Goal: Information Seeking & Learning: Understand process/instructions

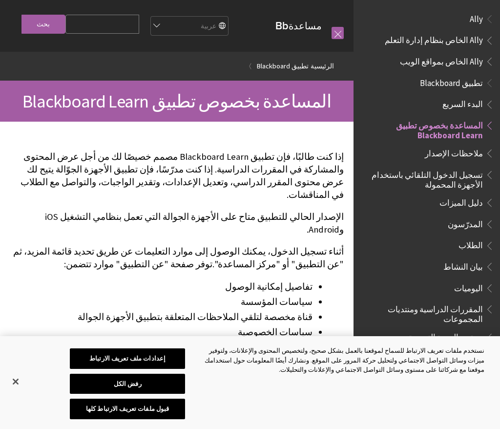
scroll to position [101, 0]
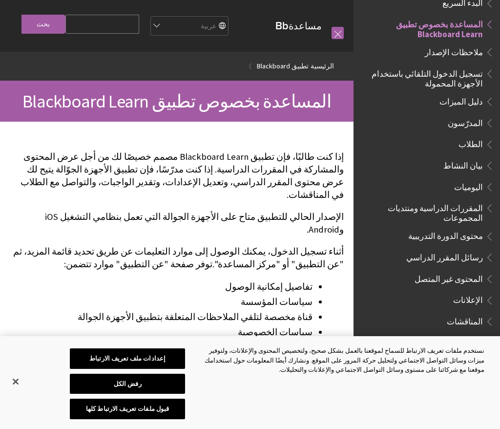
click at [460, 75] on span "تسجيل الدخول التلقائي باستخدام الأجهزة المحمولة" at bounding box center [424, 76] width 118 height 23
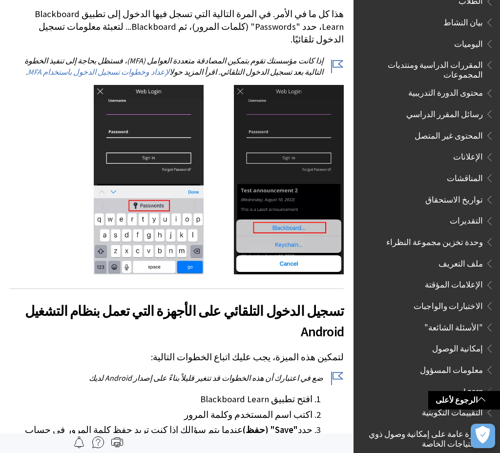
scroll to position [262, 0]
